Goal: Information Seeking & Learning: Learn about a topic

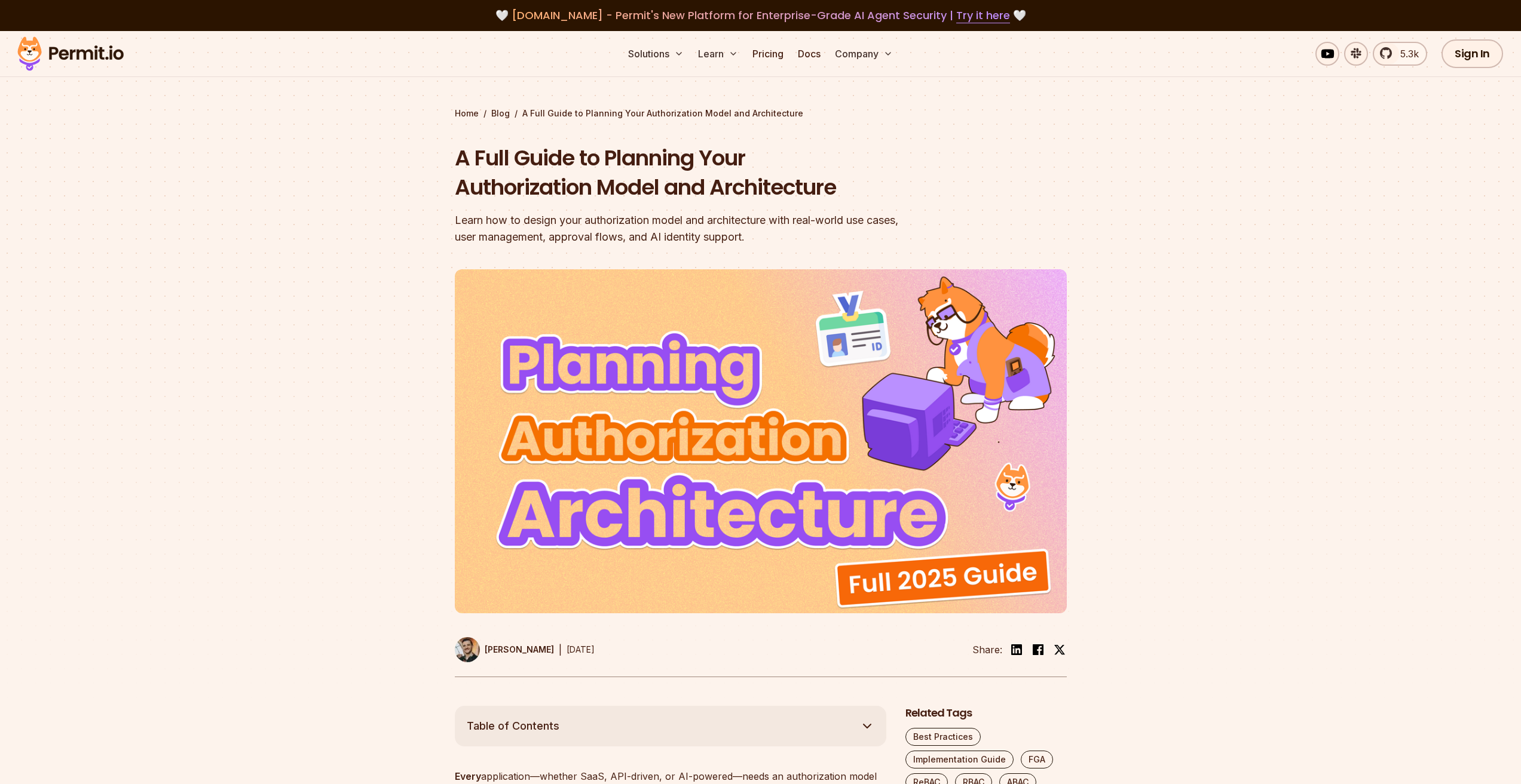
drag, startPoint x: 77, startPoint y: 54, endPoint x: 92, endPoint y: 84, distance: 33.5
click at [77, 54] on img at bounding box center [70, 54] width 117 height 41
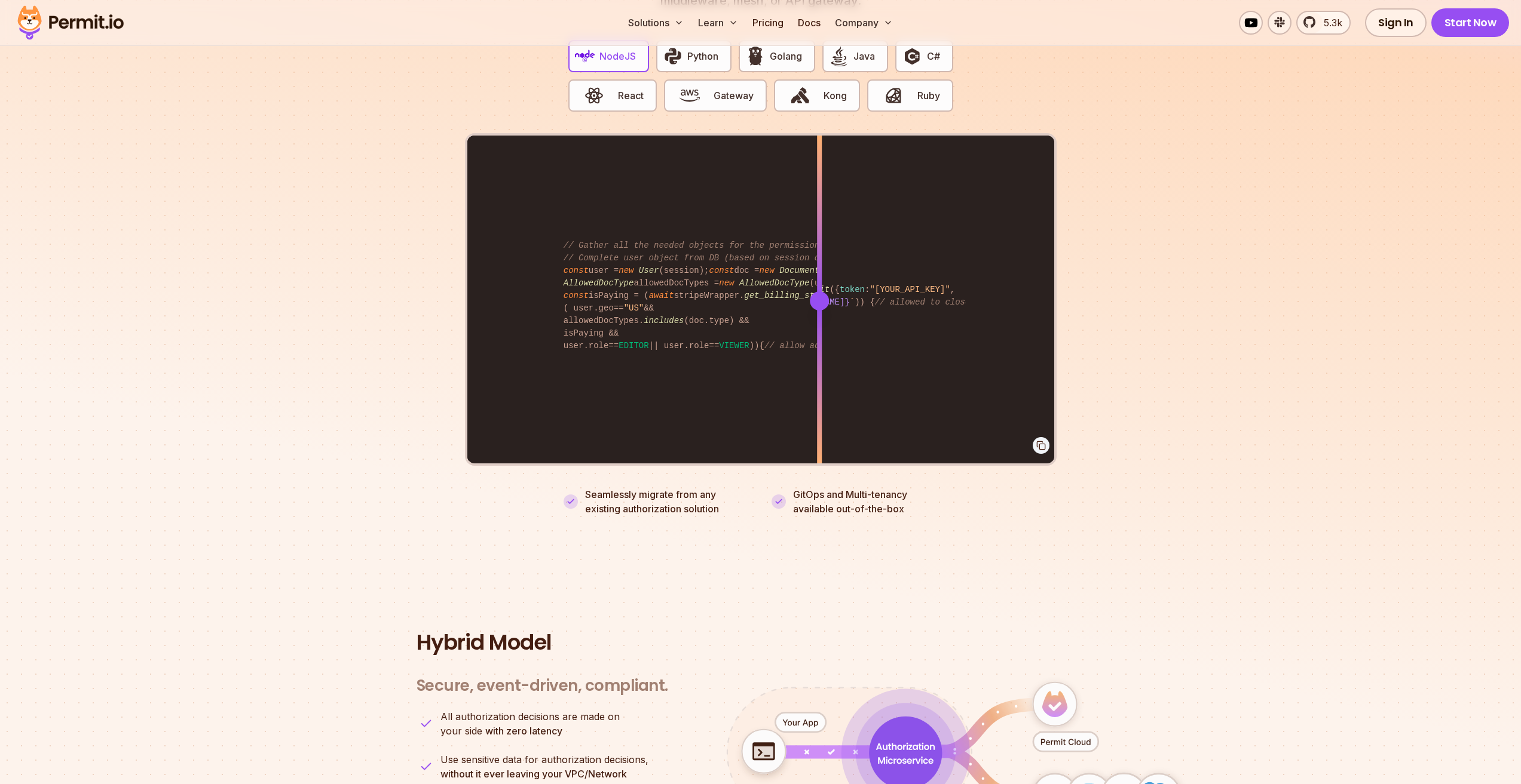
scroll to position [2389, 0]
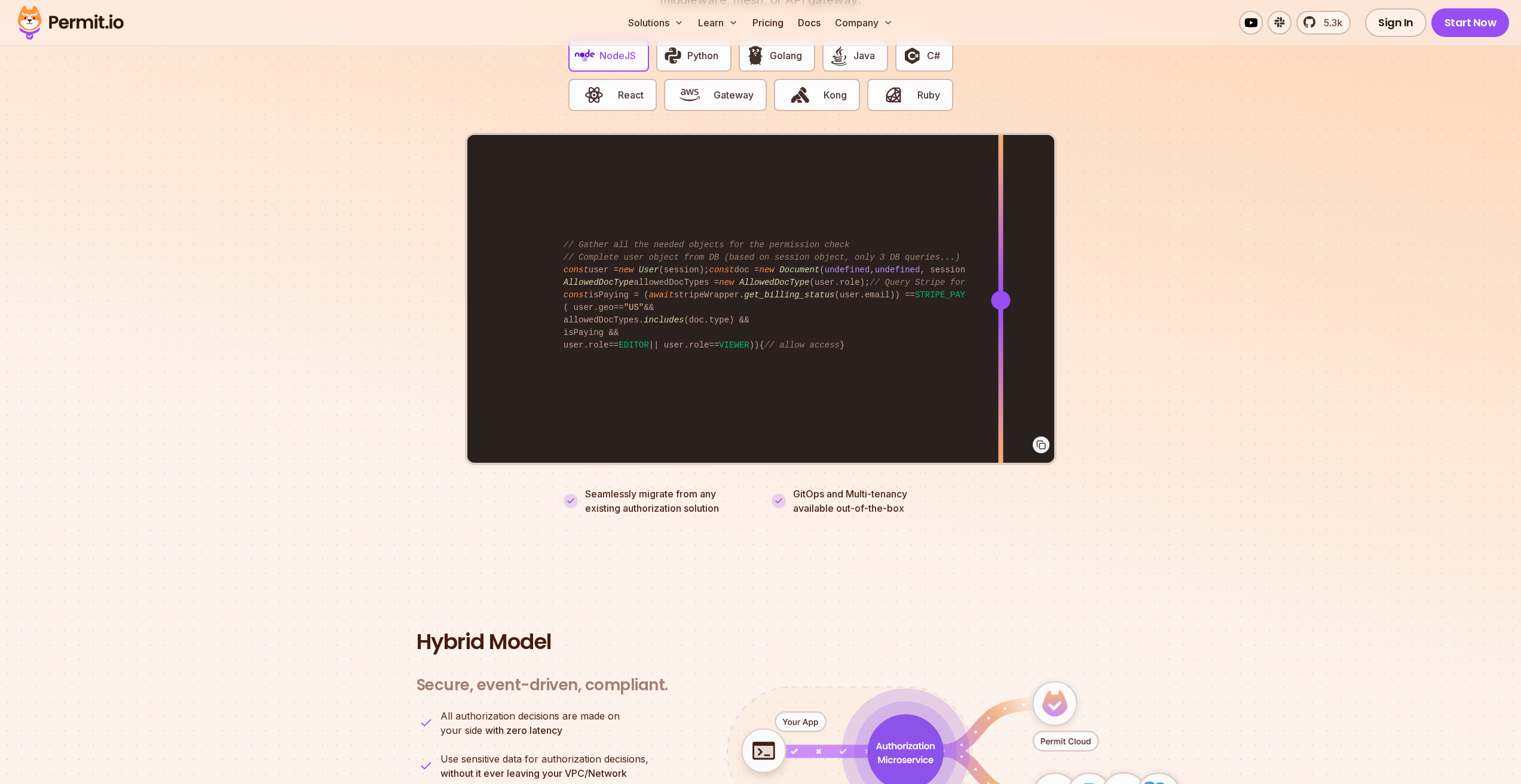
drag, startPoint x: 821, startPoint y: 285, endPoint x: 1001, endPoint y: 319, distance: 183.2
click at [1001, 319] on div at bounding box center [1000, 299] width 5 height 330
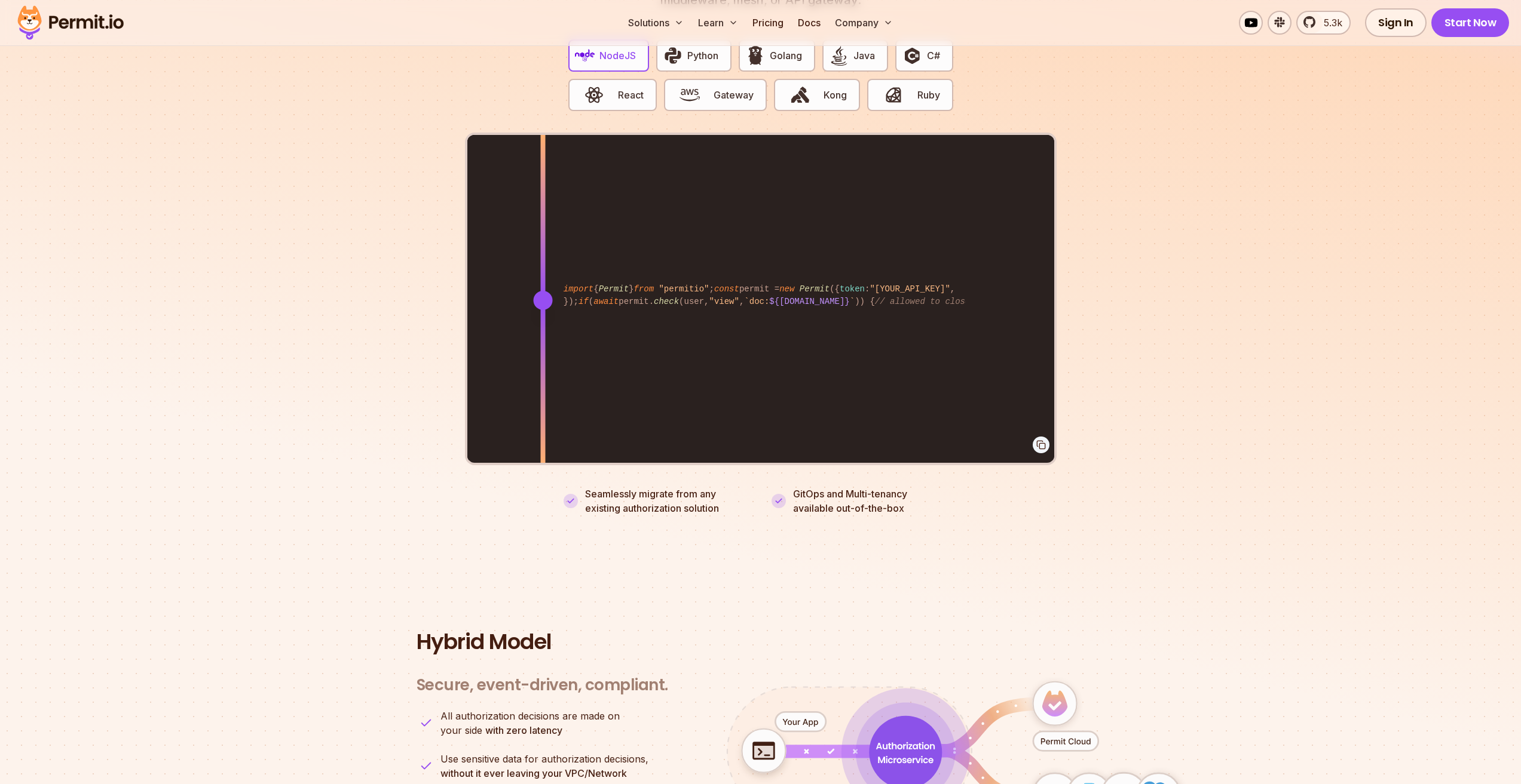
drag, startPoint x: 999, startPoint y: 286, endPoint x: 543, endPoint y: 295, distance: 456.1
click at [543, 295] on div at bounding box center [543, 301] width 19 height 19
click at [733, 309] on div "import { Permit } from "permitio" ; const permit = new Permit ({ token : "[YOUR…" at bounding box center [760, 299] width 587 height 330
drag, startPoint x: 732, startPoint y: 292, endPoint x: 566, endPoint y: 312, distance: 167.2
click at [559, 312] on div at bounding box center [556, 299] width 5 height 330
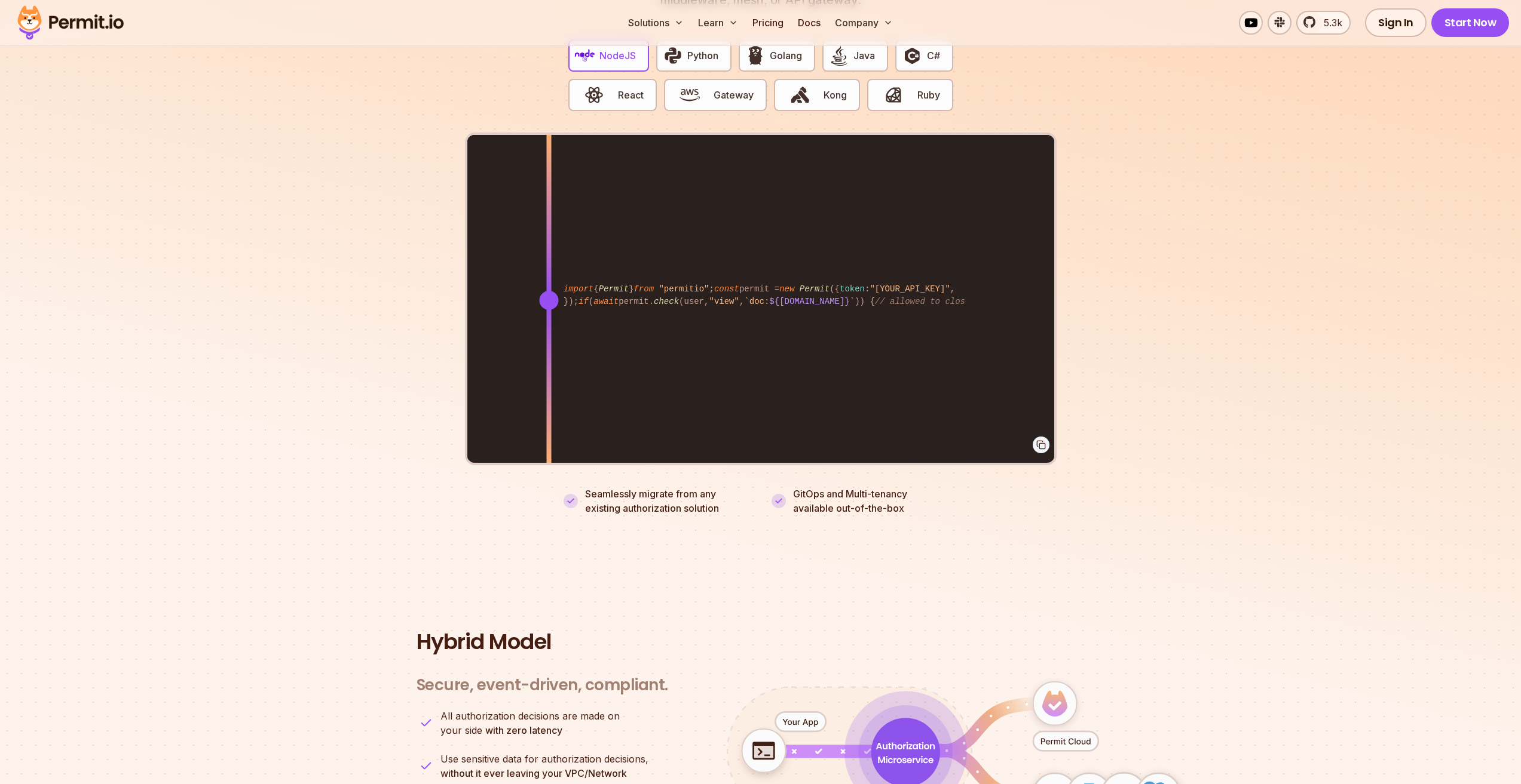
drag, startPoint x: 564, startPoint y: 280, endPoint x: 549, endPoint y: 296, distance: 21.9
click at [549, 296] on div at bounding box center [548, 299] width 5 height 330
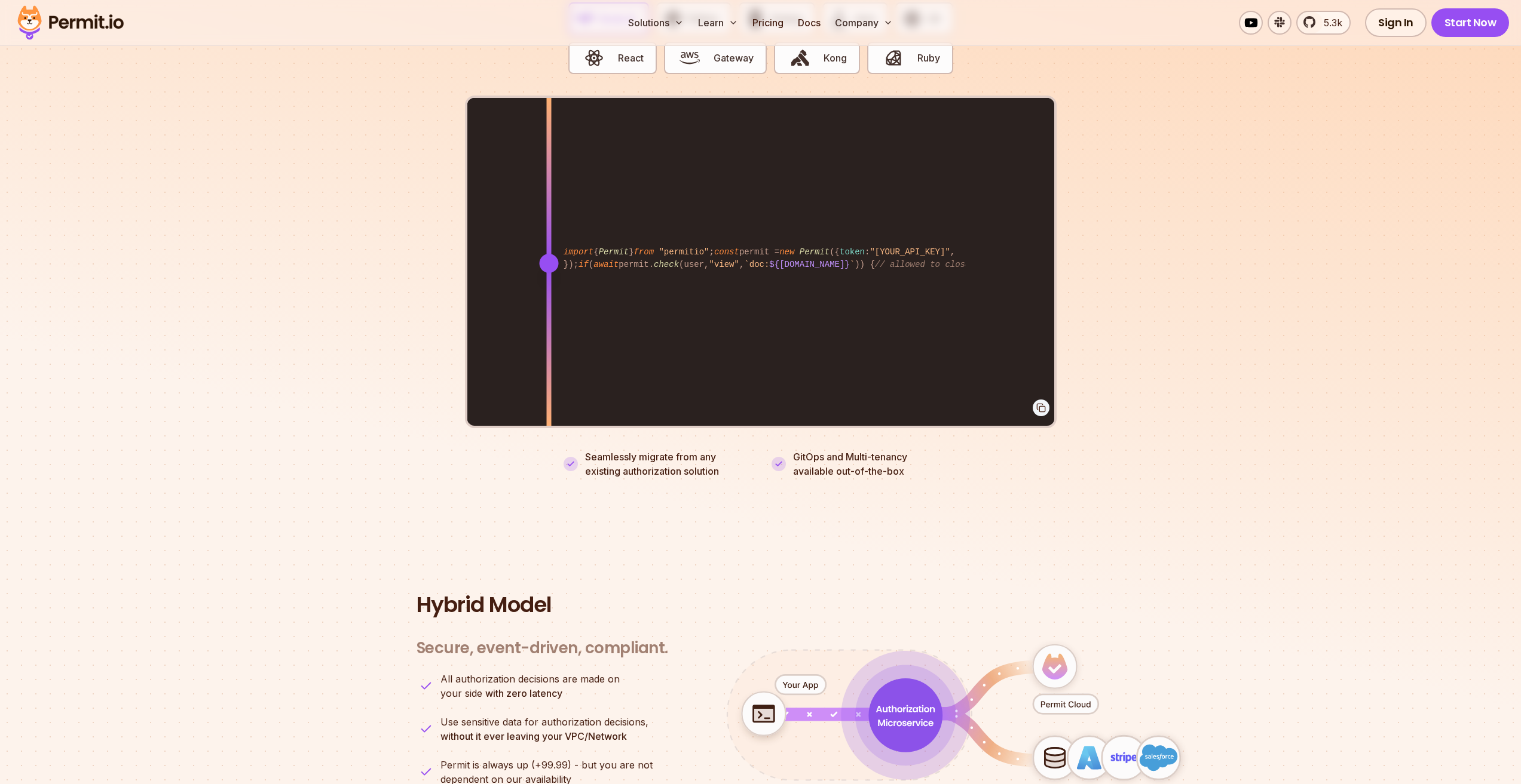
scroll to position [2329, 0]
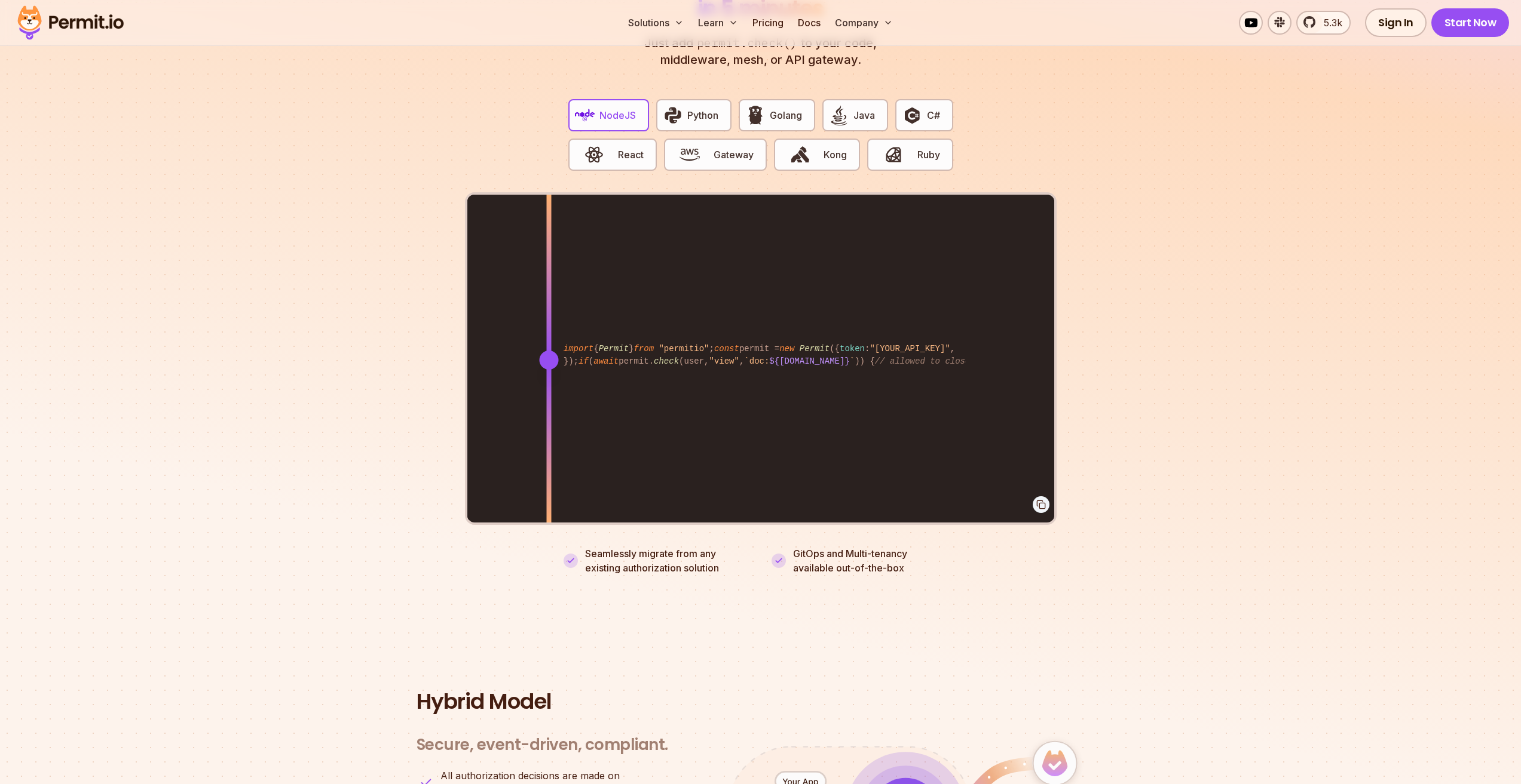
click at [1232, 258] on section "Fully functional authorization in 5 minutes Just add permit.check() to your cod…" at bounding box center [760, 259] width 1521 height 746
click at [1222, 240] on section "Fully functional authorization in 5 minutes Just add permit.check() to your cod…" at bounding box center [760, 259] width 1521 height 746
